Goal: Task Accomplishment & Management: Manage account settings

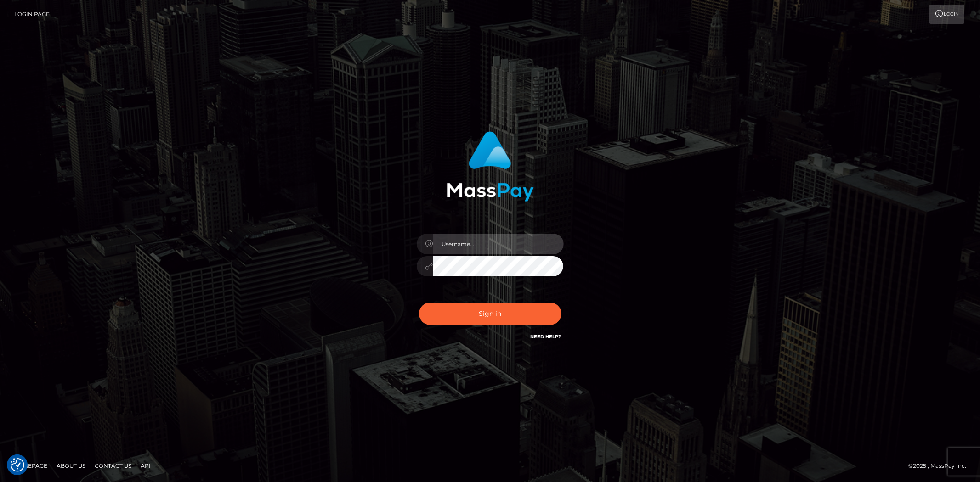
drag, startPoint x: 0, startPoint y: 0, endPoint x: 481, endPoint y: 253, distance: 543.9
click at [479, 245] on input "text" at bounding box center [498, 244] width 130 height 21
type input "Bern.Spree"
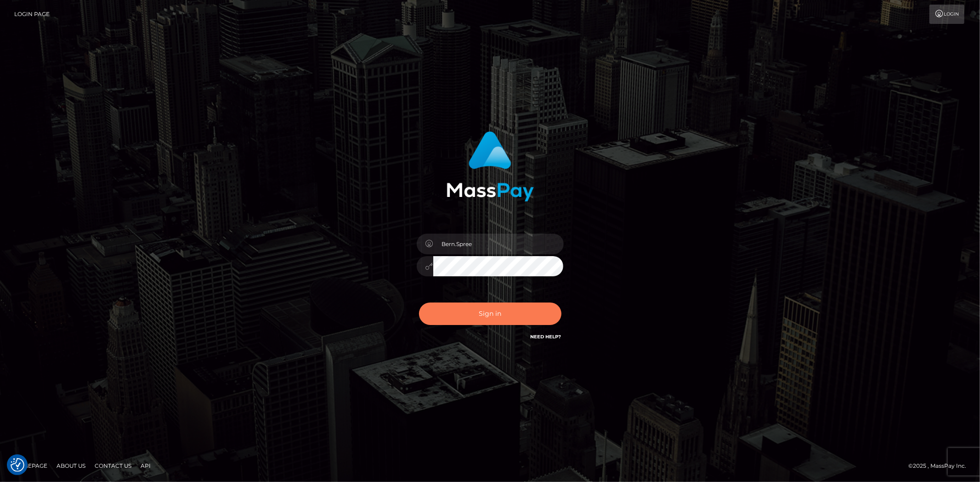
click at [459, 318] on button "Sign in" at bounding box center [490, 314] width 142 height 23
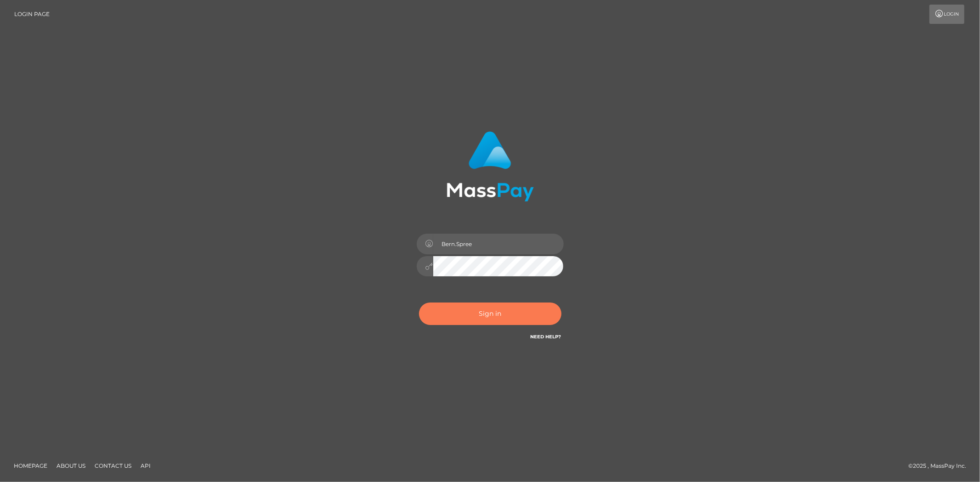
click at [478, 310] on button "Sign in" at bounding box center [490, 314] width 142 height 23
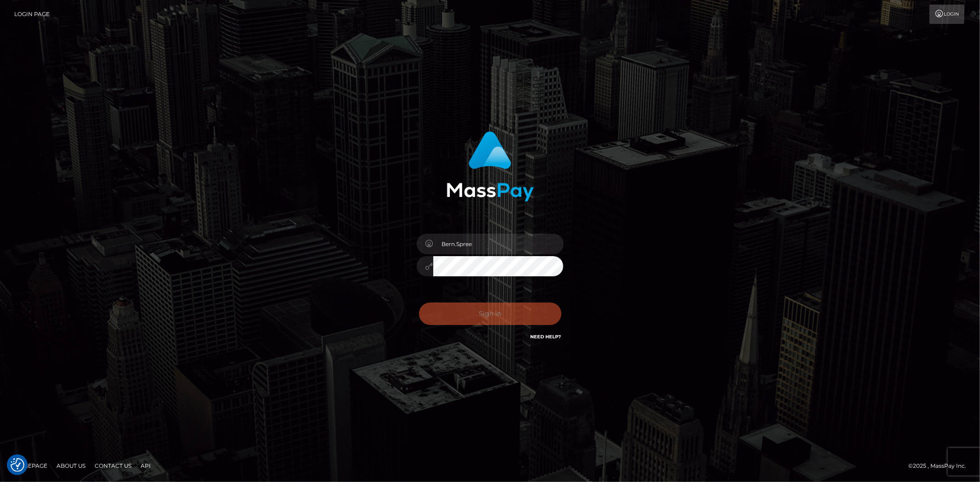
click at [475, 312] on div "Sign in Need Help?" at bounding box center [490, 317] width 161 height 41
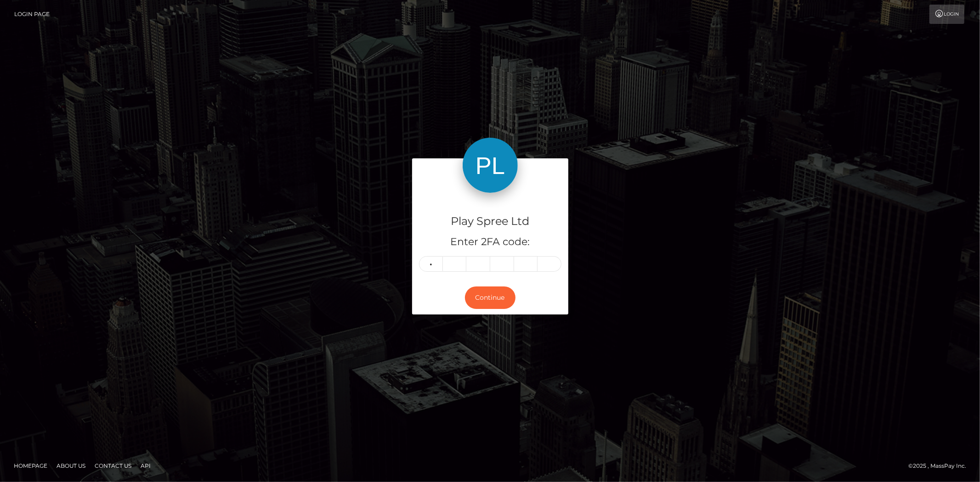
type input "5"
type input "8"
type input "4"
type input "3"
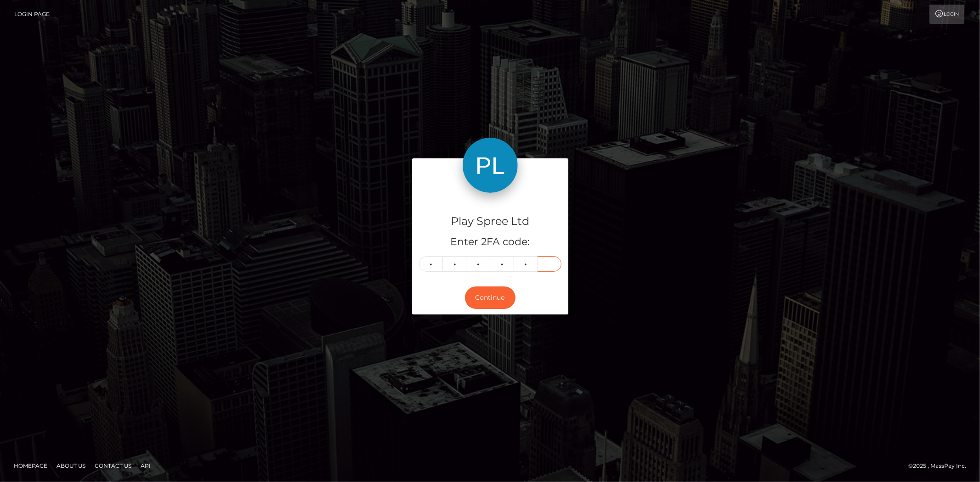
type input "6"
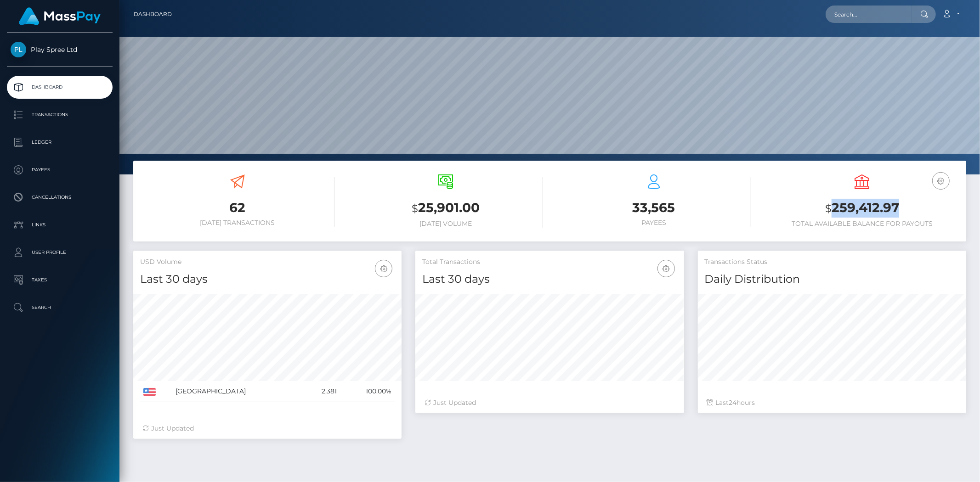
click at [901, 204] on h3 "$ 259,412.97" at bounding box center [862, 208] width 194 height 19
